Goal: Transaction & Acquisition: Purchase product/service

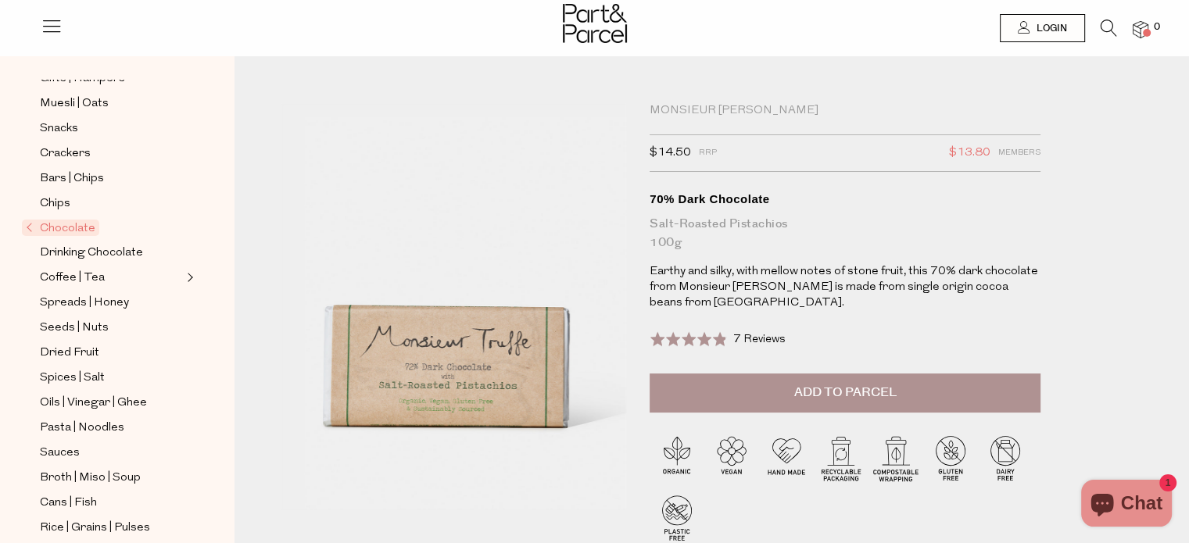
scroll to position [6, 0]
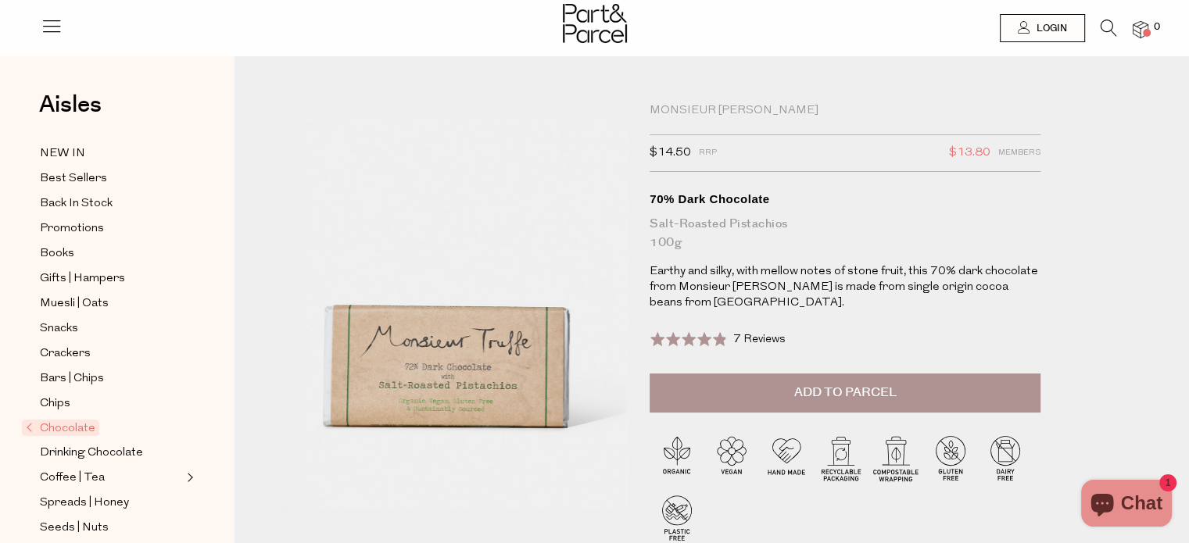
click at [74, 421] on span "Chocolate" at bounding box center [60, 428] width 77 height 16
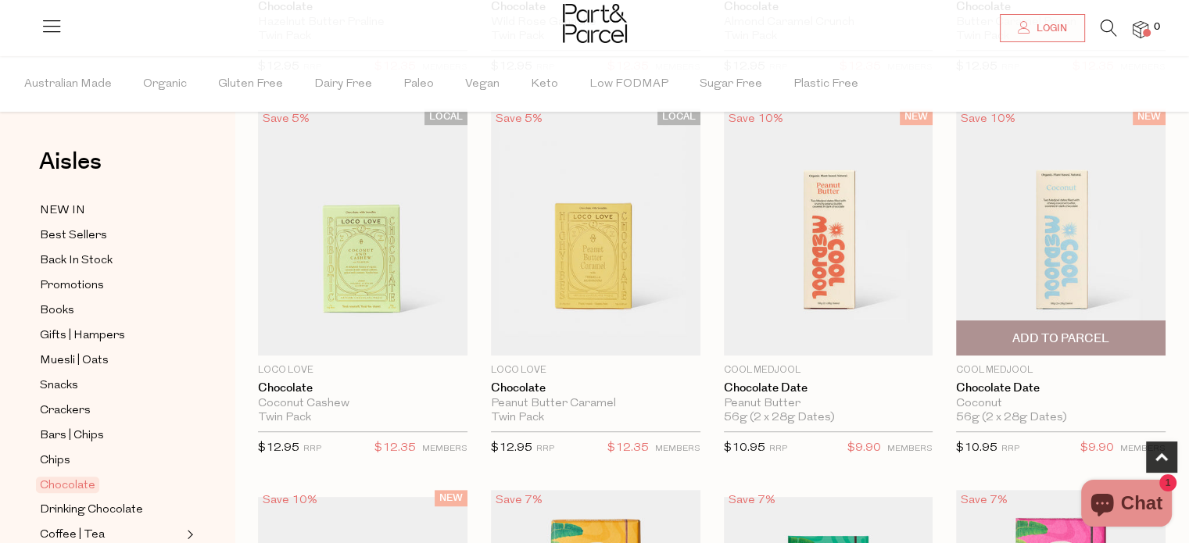
scroll to position [860, 0]
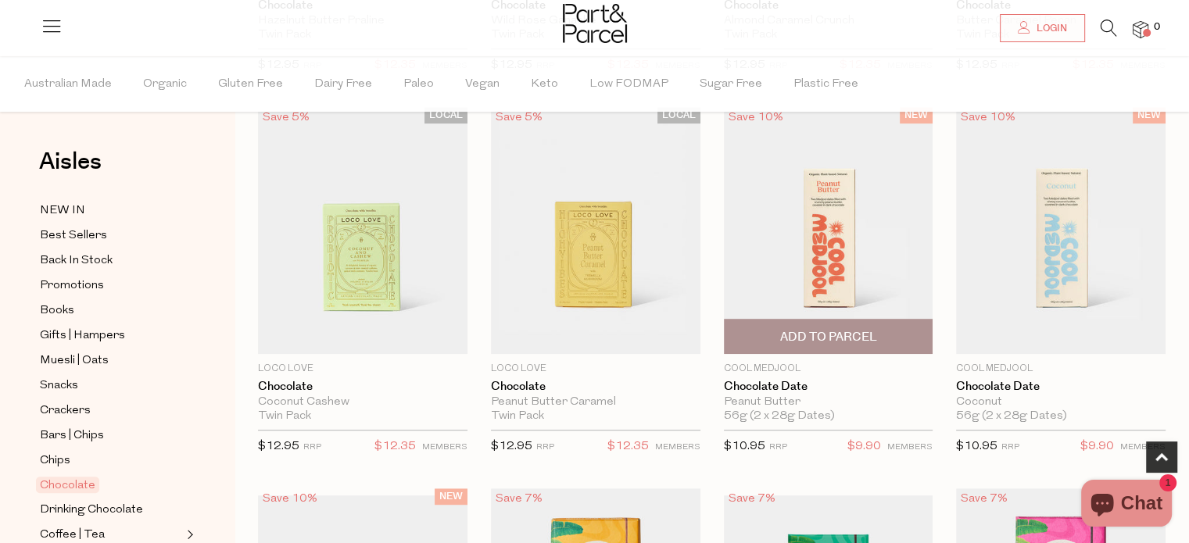
click at [837, 224] on img at bounding box center [829, 230] width 210 height 247
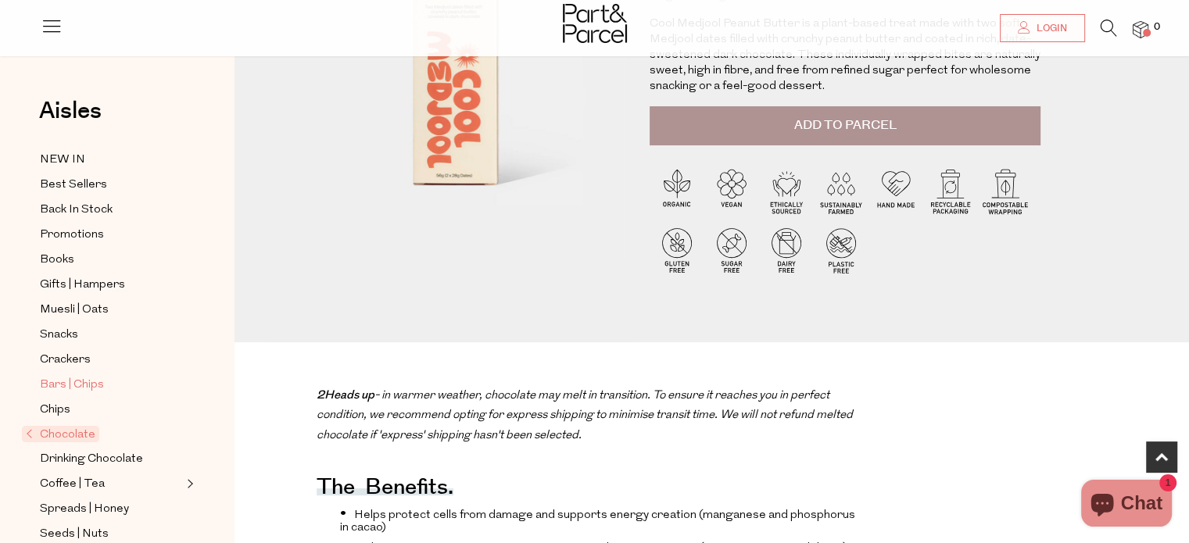
scroll to position [313, 0]
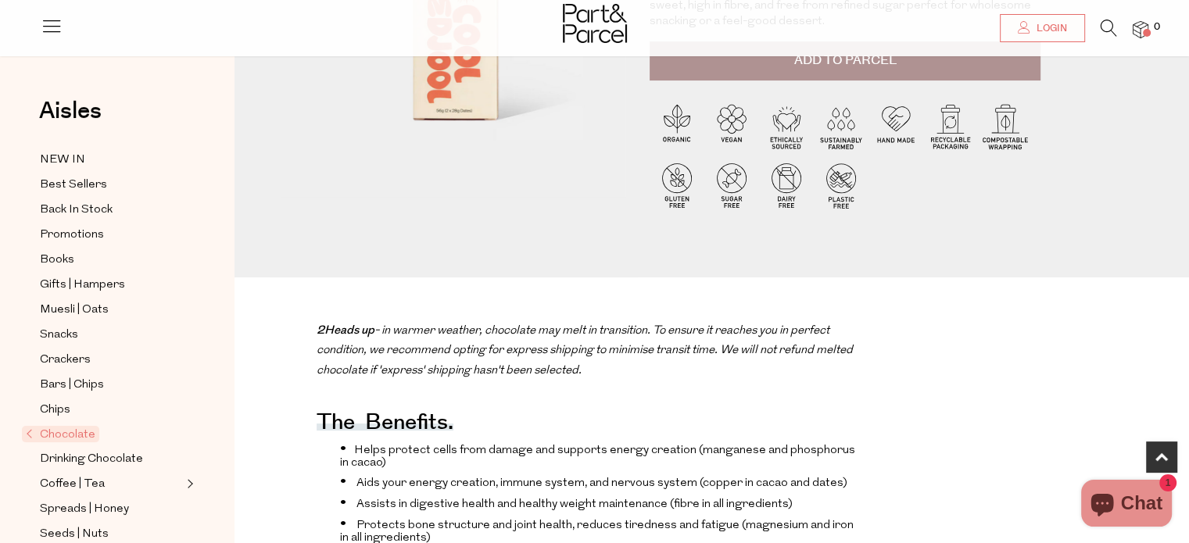
click at [83, 430] on span "Chocolate" at bounding box center [60, 434] width 77 height 16
